Goal: Check status: Check status

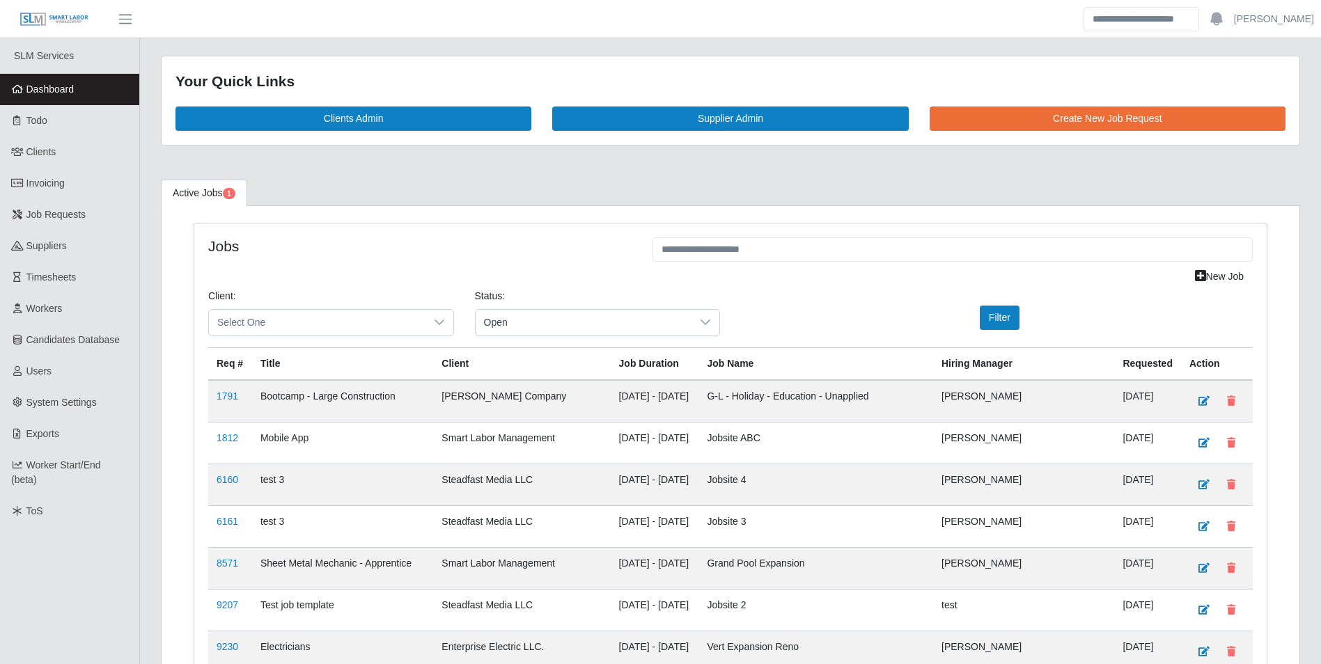
scroll to position [2013, 0]
click at [443, 320] on icon at bounding box center [439, 322] width 11 height 11
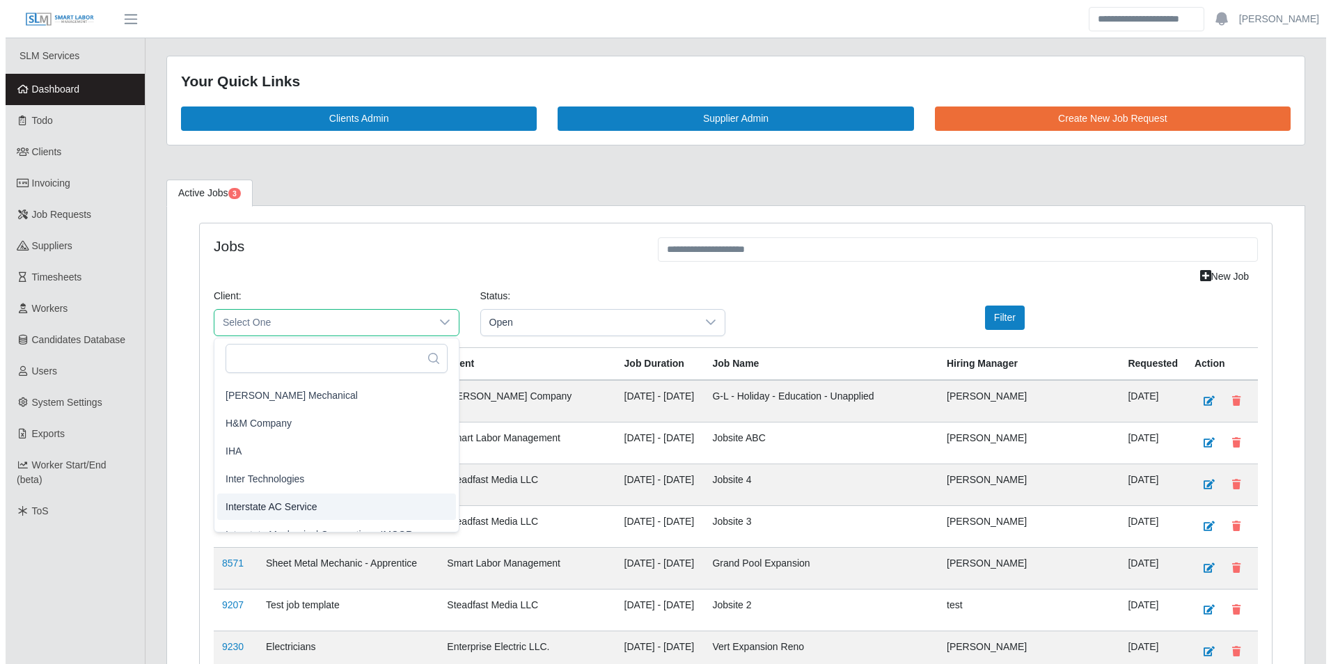
scroll to position [696, 0]
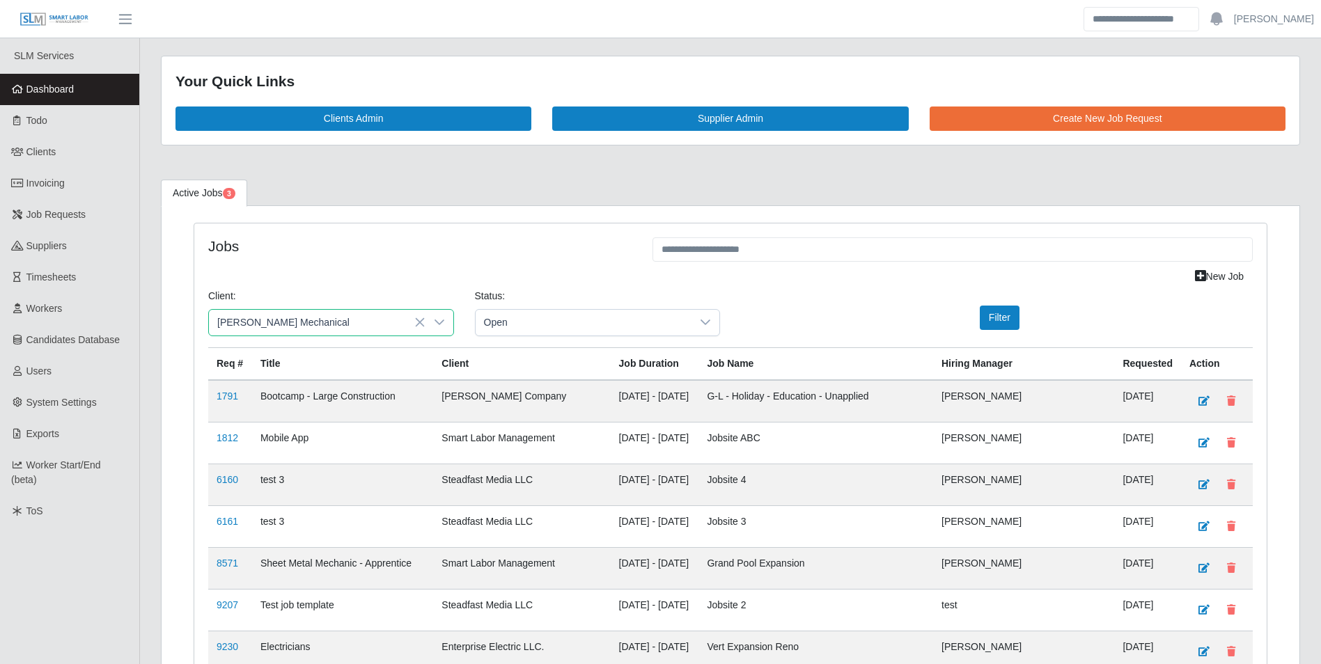
click at [312, 420] on span "[PERSON_NAME] Mechanical" at bounding box center [286, 419] width 132 height 15
click at [991, 314] on button "Filter" at bounding box center [1000, 318] width 40 height 24
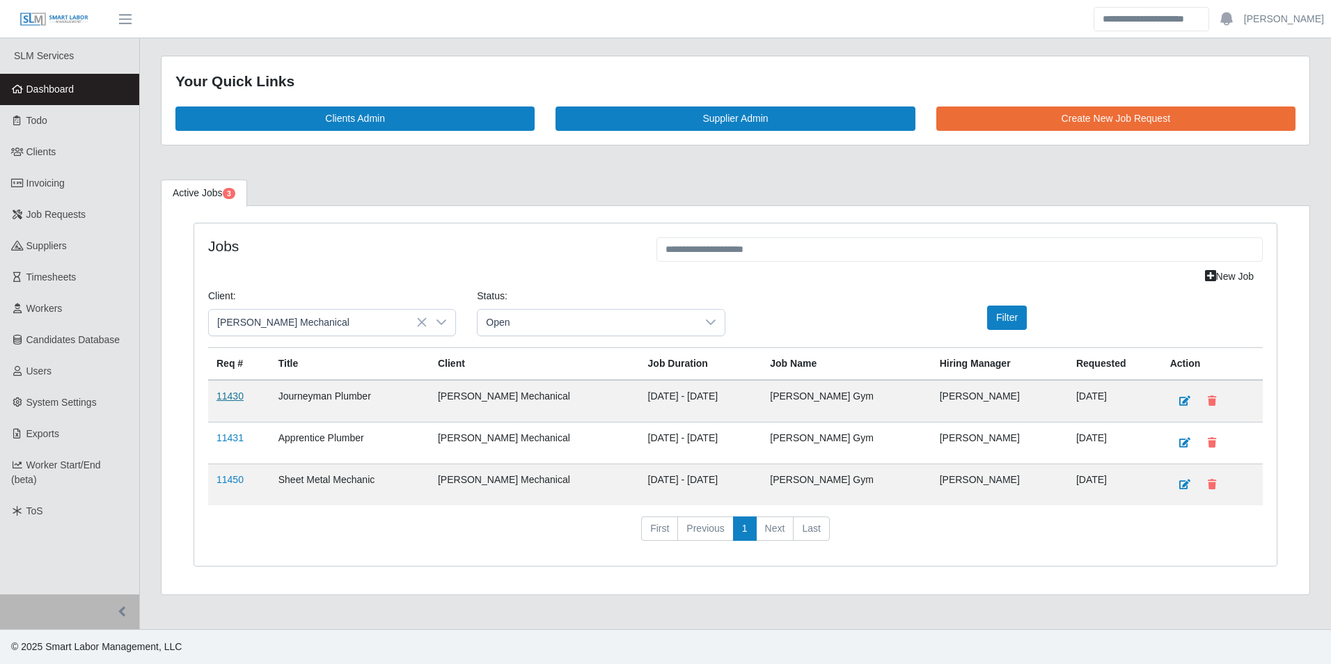
click at [227, 389] on td "11430" at bounding box center [239, 401] width 62 height 42
click at [227, 391] on link "11430" at bounding box center [230, 396] width 27 height 11
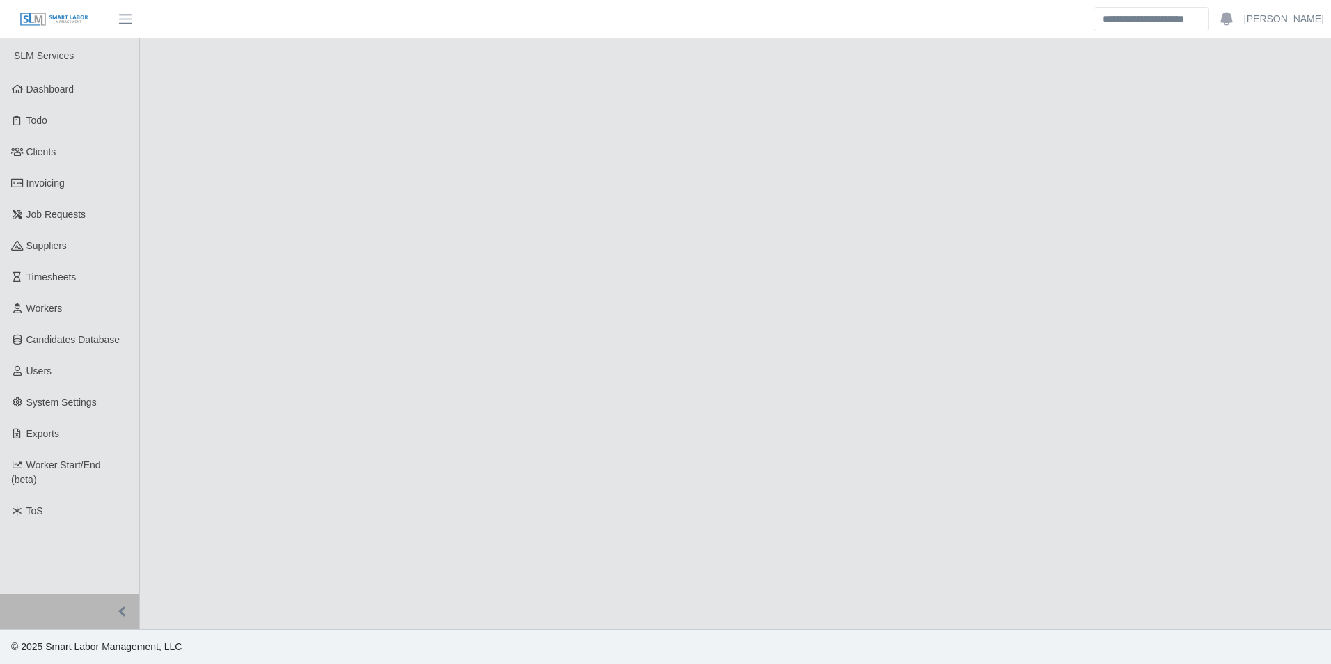
select select "****"
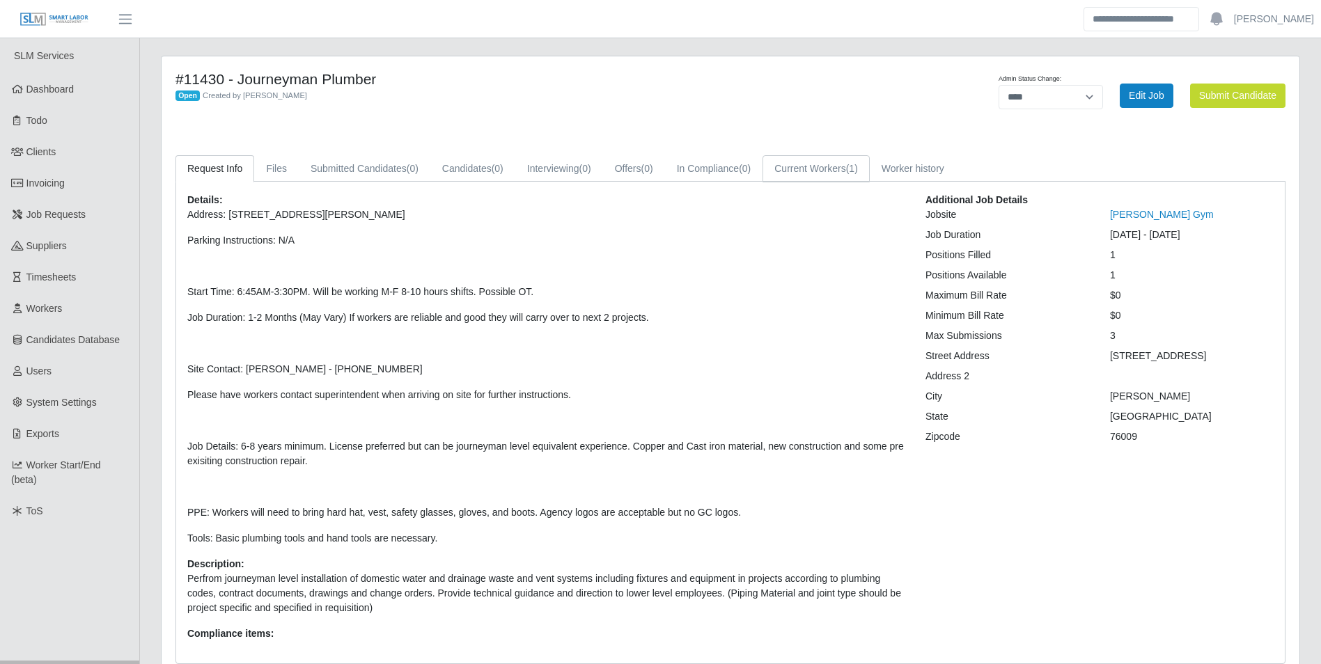
click at [799, 170] on link "Current Workers (1)" at bounding box center [815, 168] width 107 height 27
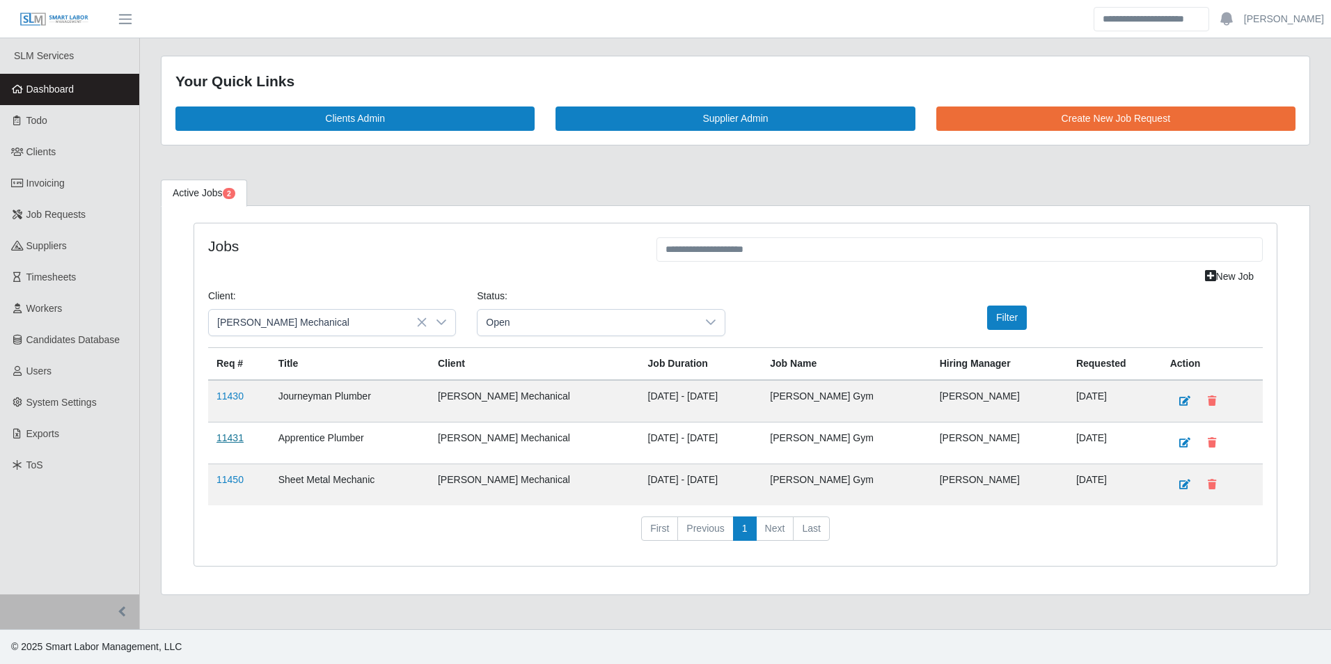
click at [228, 436] on link "11431" at bounding box center [230, 437] width 27 height 11
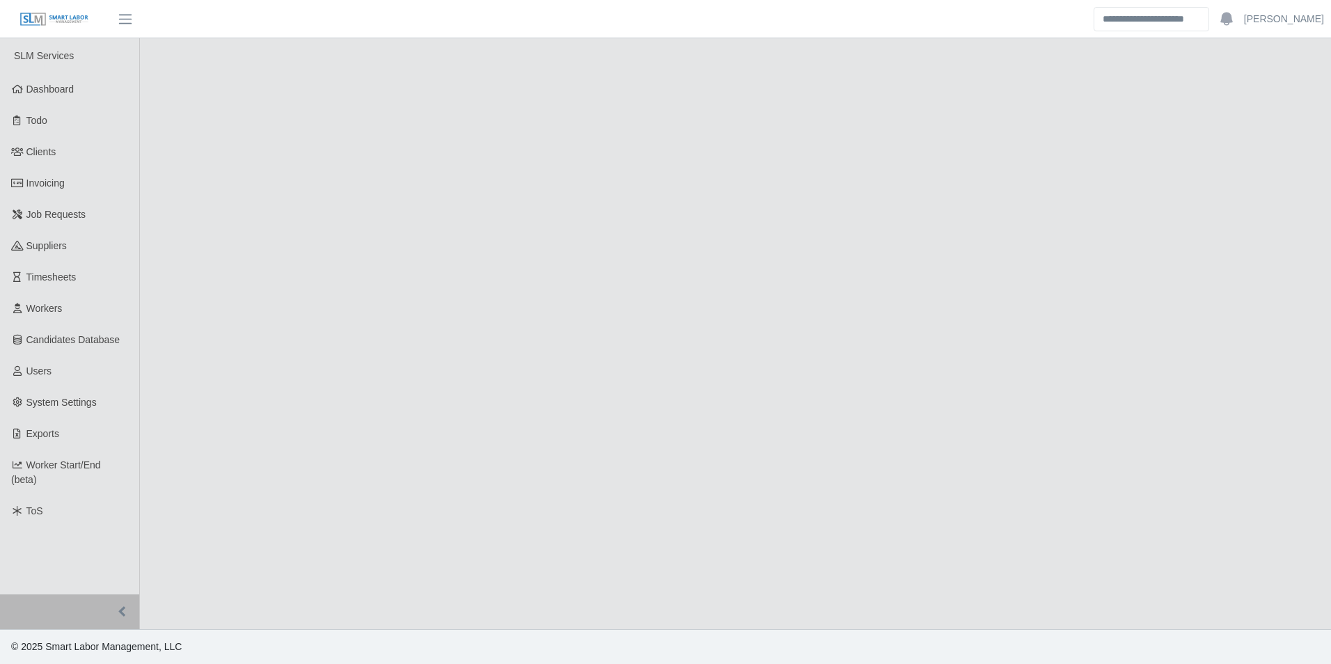
select select "****"
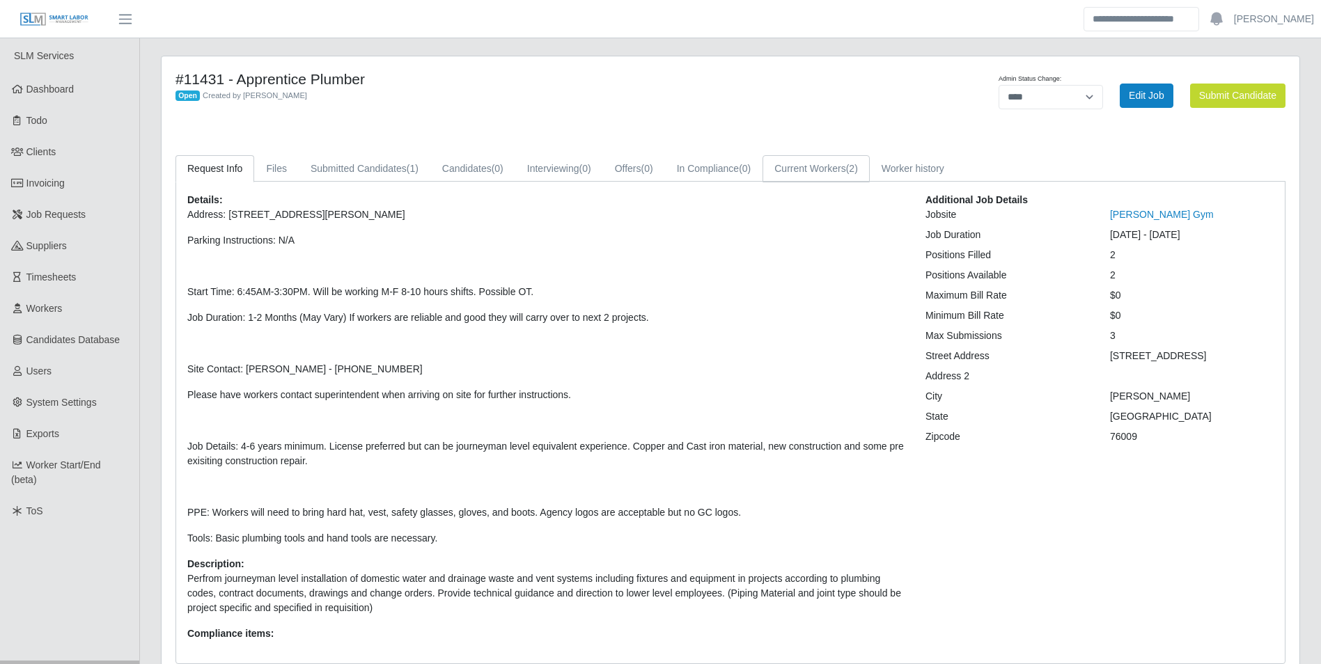
click at [849, 161] on link "Current Workers (2)" at bounding box center [815, 168] width 107 height 27
